Goal: Task Accomplishment & Management: Use online tool/utility

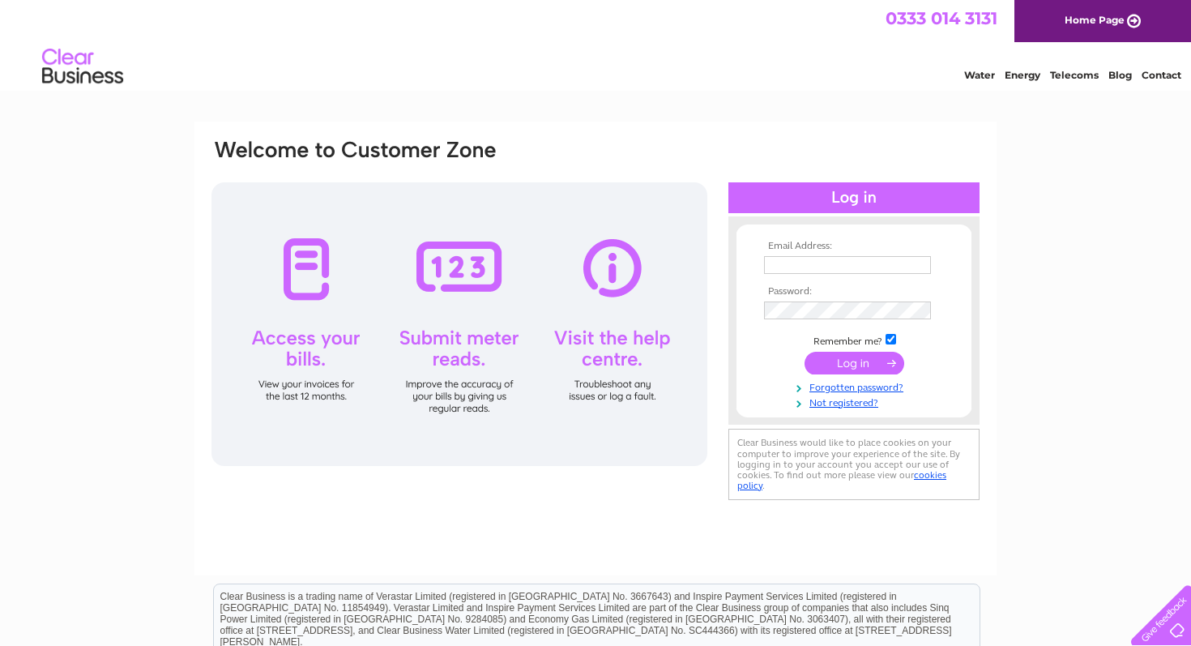
click at [912, 259] on input "text" at bounding box center [847, 265] width 167 height 18
click at [789, 268] on input "text" at bounding box center [848, 265] width 169 height 19
type input "admin@i-kickmartialarts.co.uk"
click at [877, 364] on input "submit" at bounding box center [855, 364] width 100 height 23
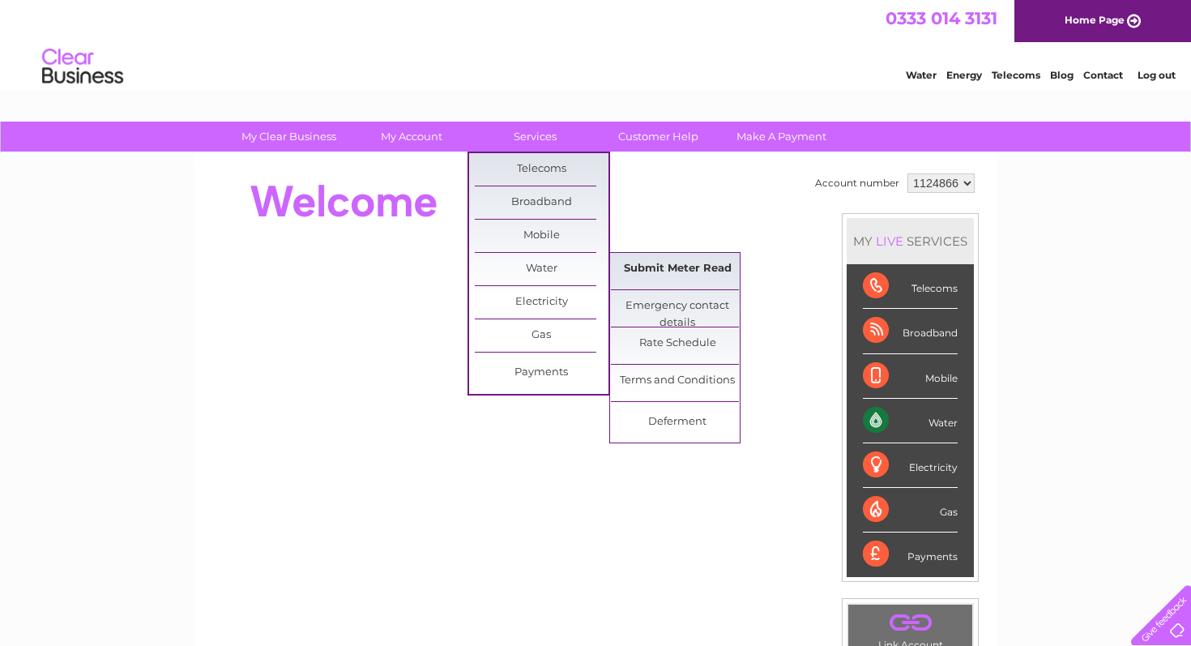
click at [690, 262] on link "Submit Meter Read" at bounding box center [678, 269] width 134 height 32
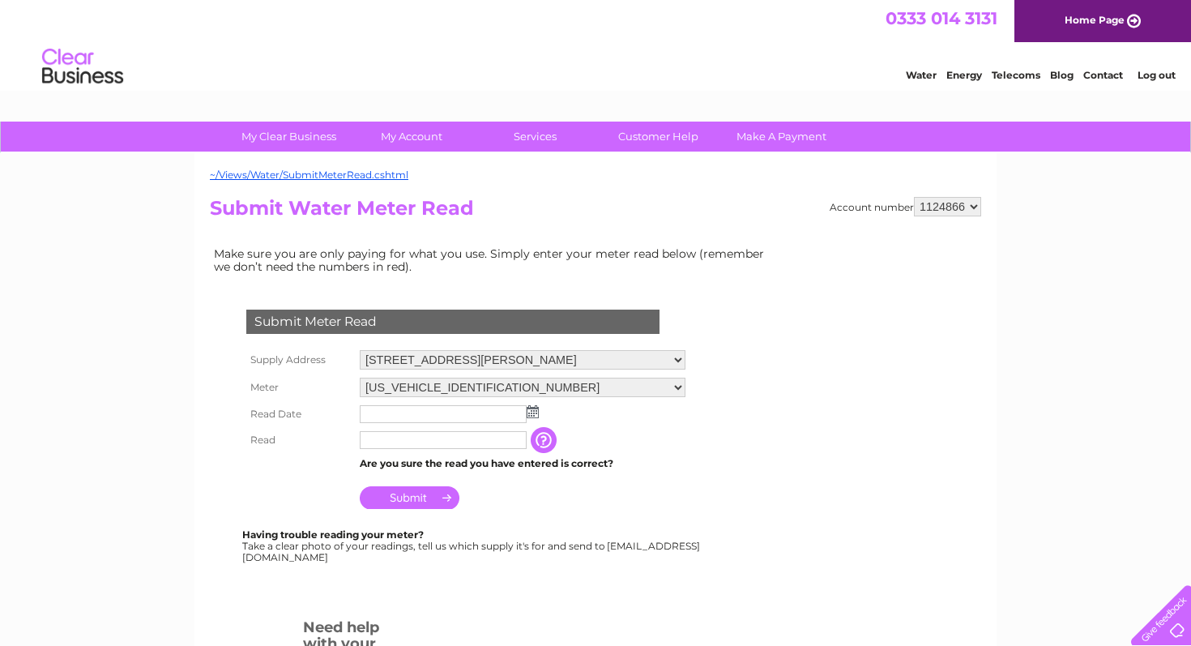
click at [535, 416] on img at bounding box center [533, 411] width 12 height 13
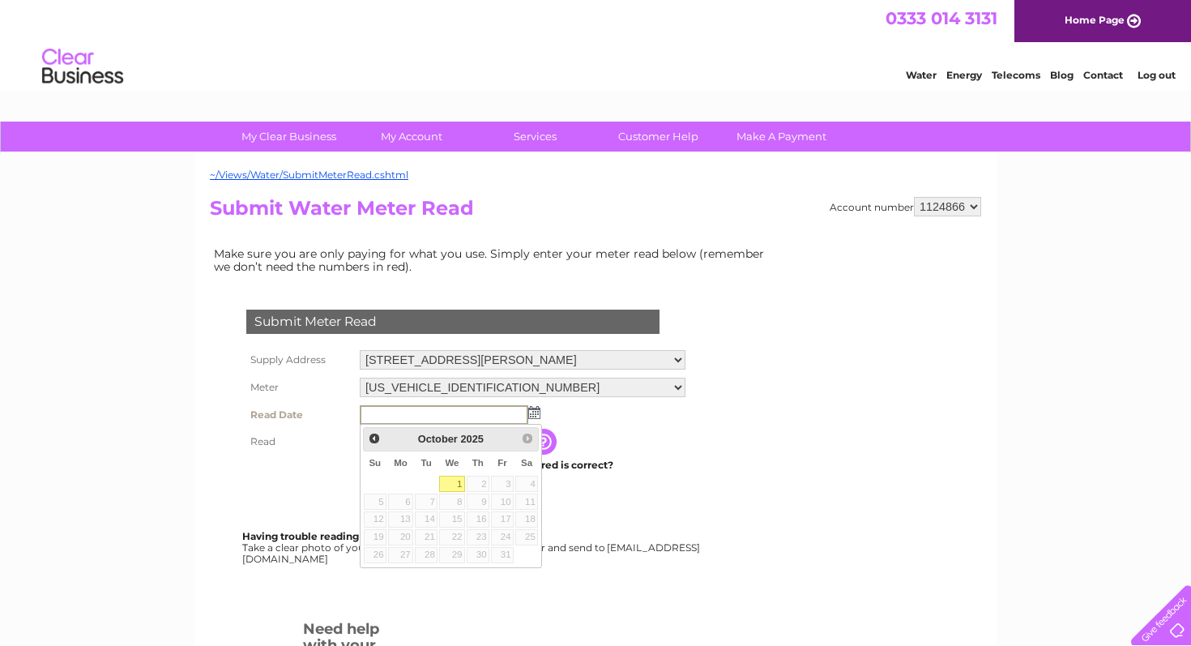
click at [459, 482] on link "1" at bounding box center [452, 484] width 26 height 16
type input "[DATE]"
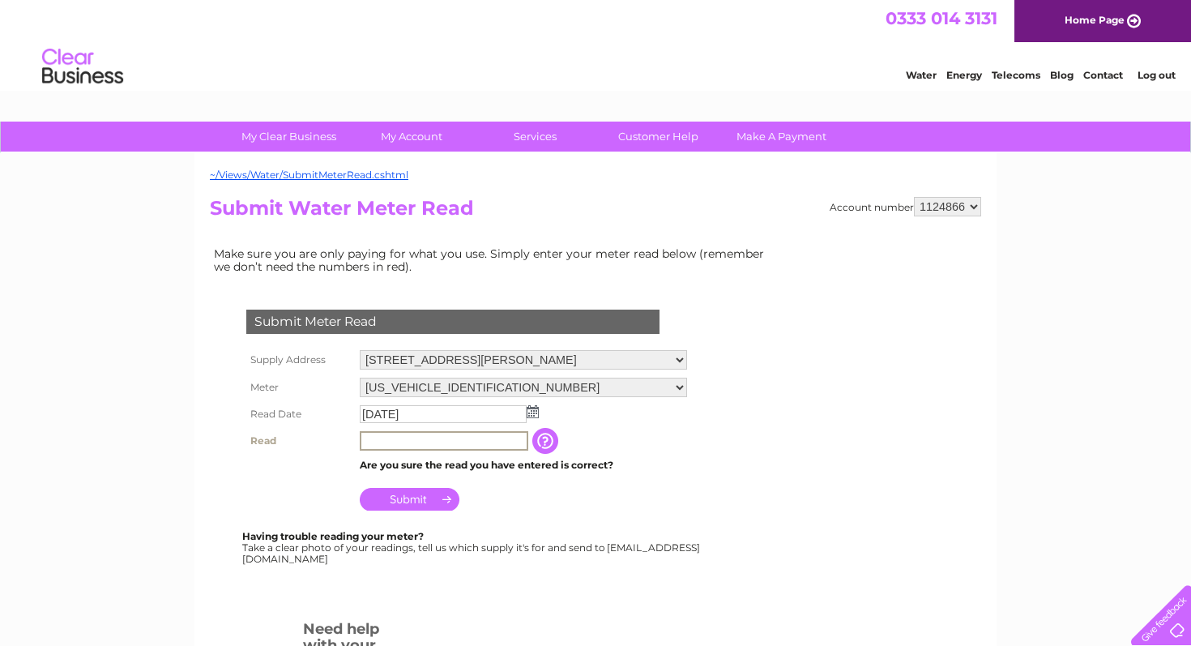
click at [409, 443] on input "text" at bounding box center [444, 440] width 169 height 19
type input "00199"
click at [399, 500] on input "Submit" at bounding box center [410, 497] width 100 height 23
